Goal: Information Seeking & Learning: Learn about a topic

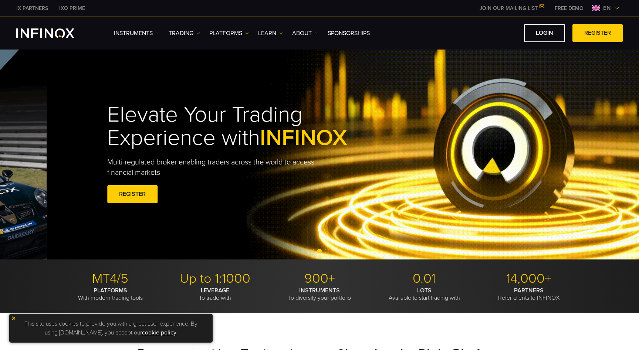
click at [267, 142] on h1 "Elevate Your Trading Experience with INFINOX" at bounding box center [244, 126] width 274 height 47
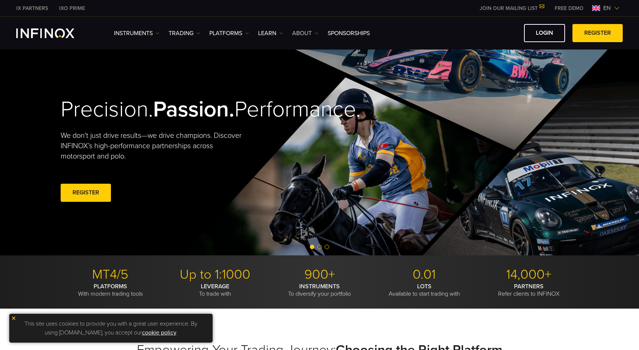
click at [297, 31] on link "ABOUT" at bounding box center [305, 33] width 26 height 9
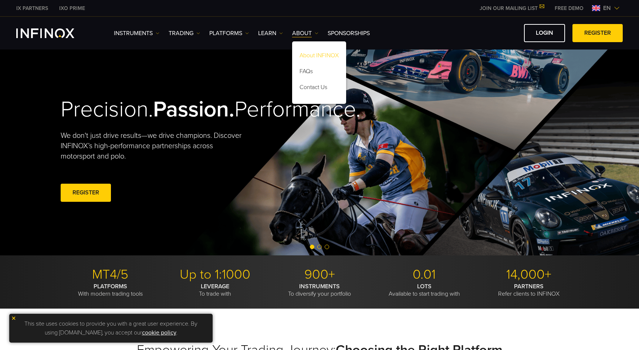
click at [304, 59] on link "About INFINOX" at bounding box center [319, 57] width 54 height 16
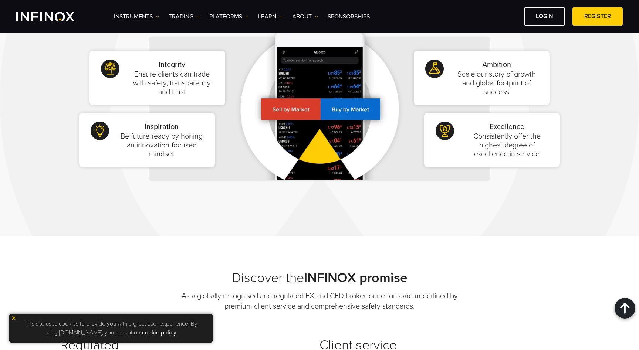
click at [285, 109] on img at bounding box center [319, 109] width 172 height 190
click at [348, 109] on img at bounding box center [319, 109] width 172 height 190
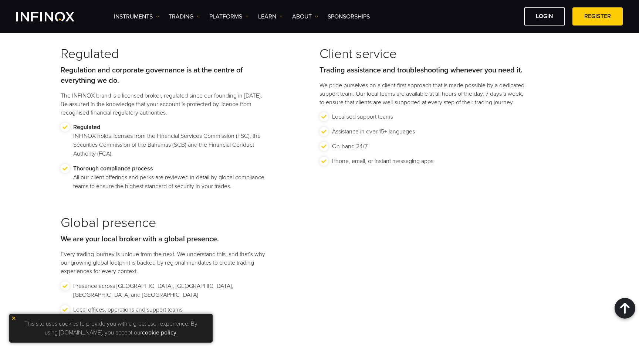
scroll to position [823, 0]
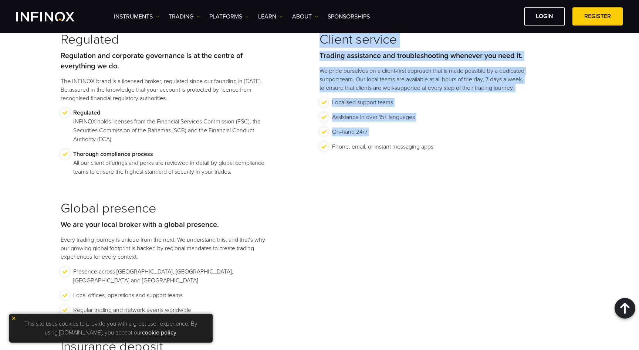
drag, startPoint x: 320, startPoint y: 40, endPoint x: 434, endPoint y: 153, distance: 160.4
click at [434, 153] on div "Client service Trading assistance and troubleshooting whenever you need it. We …" at bounding box center [448, 104] width 259 height 144
click at [431, 151] on p "Phone, email, or instant messaging apps" at bounding box center [382, 146] width 101 height 9
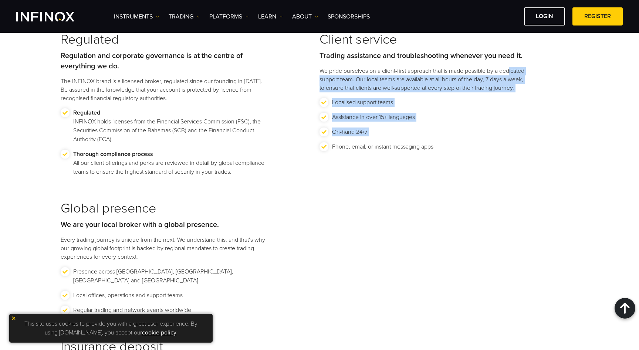
drag, startPoint x: 436, startPoint y: 158, endPoint x: 329, endPoint y: 77, distance: 134.0
click at [329, 77] on div "Client service Trading assistance and troubleshooting whenever you need it. We …" at bounding box center [448, 104] width 259 height 144
click at [329, 77] on p "We pride ourselves on a client-first approach that is made possible by a dedica…" at bounding box center [422, 79] width 207 height 25
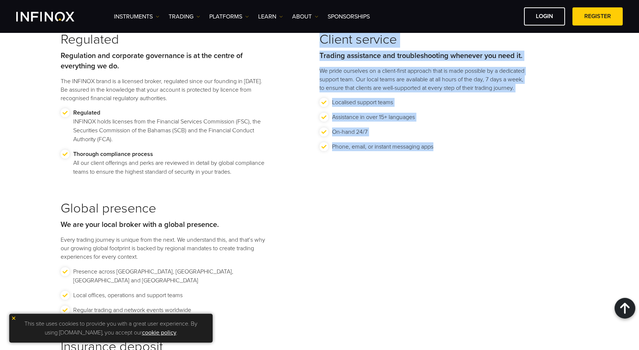
drag, startPoint x: 319, startPoint y: 40, endPoint x: 433, endPoint y: 159, distance: 164.1
click at [433, 159] on div "Client service Trading assistance and troubleshooting whenever you need it. We …" at bounding box center [448, 104] width 259 height 144
click at [433, 151] on p "Phone, email, or instant messaging apps" at bounding box center [382, 146] width 101 height 9
drag, startPoint x: 433, startPoint y: 159, endPoint x: 321, endPoint y: 39, distance: 163.4
click at [321, 39] on div "Client service Trading assistance and troubleshooting whenever you need it. We …" at bounding box center [448, 104] width 259 height 144
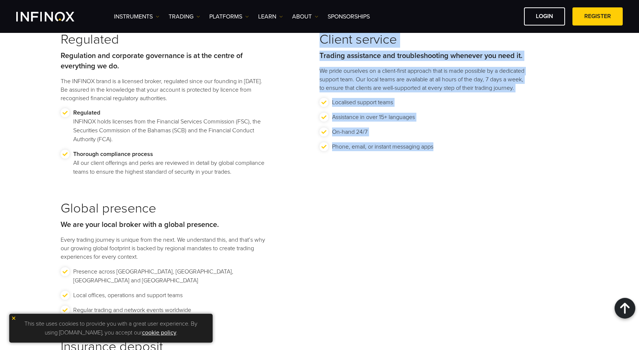
click at [321, 39] on h3 "Client service" at bounding box center [422, 40] width 207 height 16
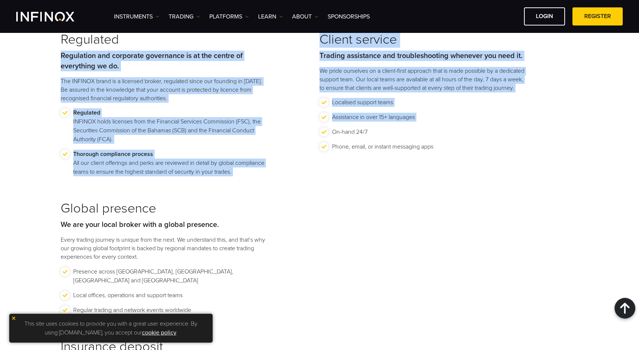
drag, startPoint x: 318, startPoint y: 38, endPoint x: 448, endPoint y: 147, distance: 169.4
click at [448, 148] on div "Regulated Regulation and corporate governance is at the centre of everything we…" at bounding box center [319, 185] width 517 height 307
click at [430, 176] on div "Client service Trading assistance and troubleshooting whenever you need it. We …" at bounding box center [448, 104] width 259 height 144
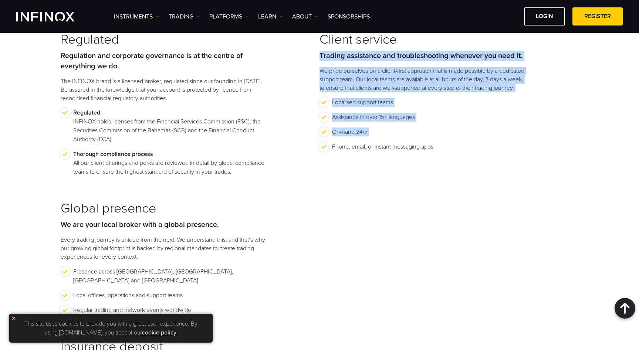
drag, startPoint x: 447, startPoint y: 157, endPoint x: 328, endPoint y: 48, distance: 160.8
click at [328, 48] on div "Client service Trading assistance and troubleshooting whenever you need it. We …" at bounding box center [448, 104] width 259 height 144
click at [328, 48] on div "Client service Trading assistance and troubleshooting whenever you need it. We …" at bounding box center [422, 62] width 207 height 60
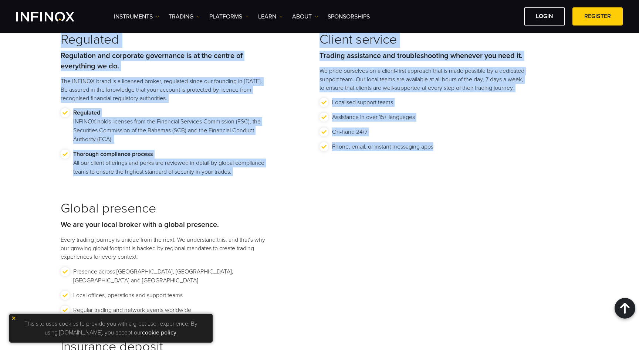
drag, startPoint x: 63, startPoint y: 37, endPoint x: 433, endPoint y: 153, distance: 387.9
click at [433, 153] on div "Regulated Regulation and corporate governance is at the centre of everything we…" at bounding box center [319, 185] width 517 height 307
click at [433, 151] on p "Phone, email, or instant messaging apps" at bounding box center [382, 146] width 101 height 9
